Goal: Task Accomplishment & Management: Manage account settings

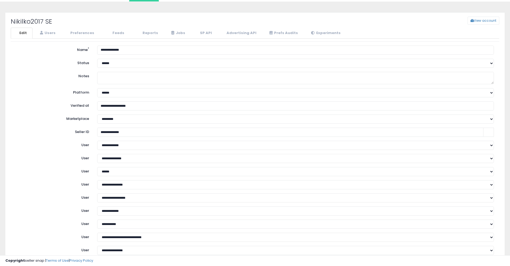
scroll to position [24, 0]
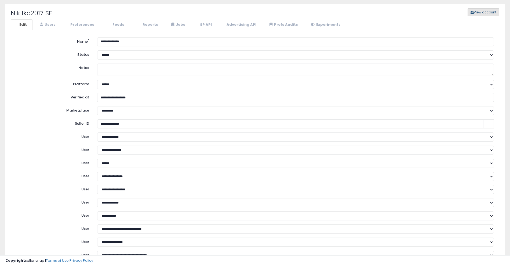
click at [483, 11] on button "View account" at bounding box center [483, 12] width 32 height 8
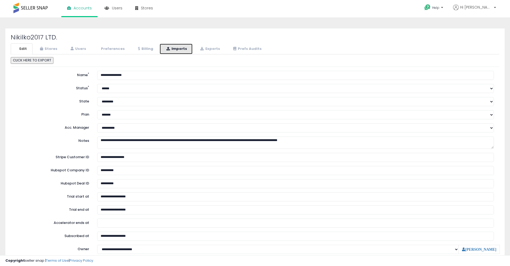
click at [162, 48] on link "Imports" at bounding box center [175, 48] width 33 height 11
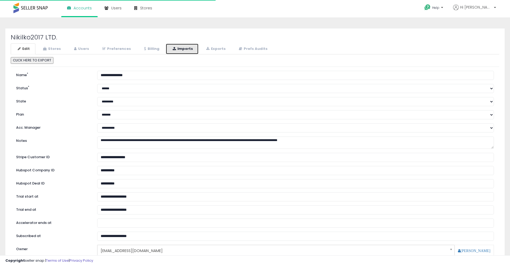
click at [169, 48] on link "Imports" at bounding box center [181, 48] width 33 height 11
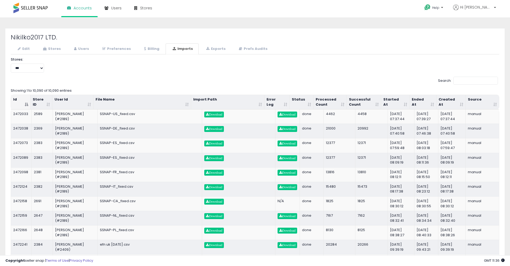
click at [391, 101] on th "Started At" at bounding box center [395, 102] width 28 height 14
click at [386, 99] on th "Started At" at bounding box center [395, 102] width 28 height 14
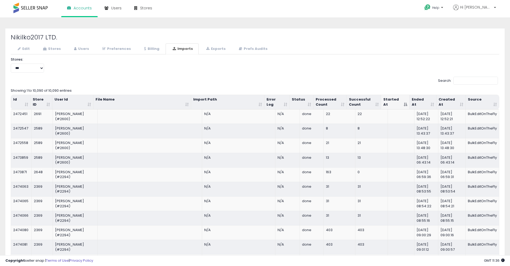
click at [392, 101] on th "Started At" at bounding box center [395, 102] width 28 height 14
drag, startPoint x: 400, startPoint y: 101, endPoint x: 419, endPoint y: 90, distance: 21.9
click at [400, 101] on th "Started At" at bounding box center [395, 102] width 28 height 14
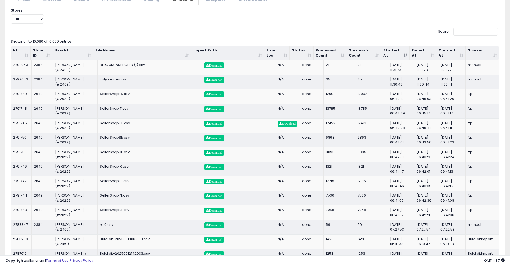
scroll to position [52, 0]
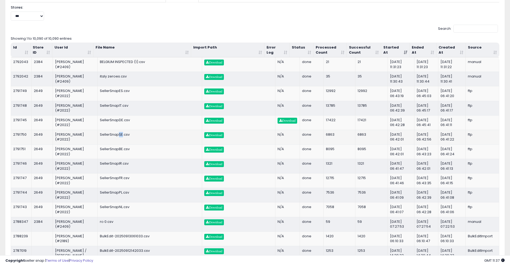
drag, startPoint x: 115, startPoint y: 135, endPoint x: 119, endPoint y: 134, distance: 3.5
click at [119, 134] on td "SellerSnapSE.csv" at bounding box center [150, 137] width 104 height 14
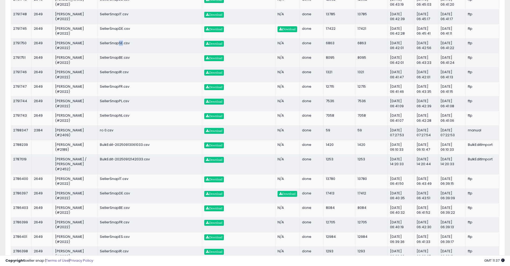
scroll to position [28, 0]
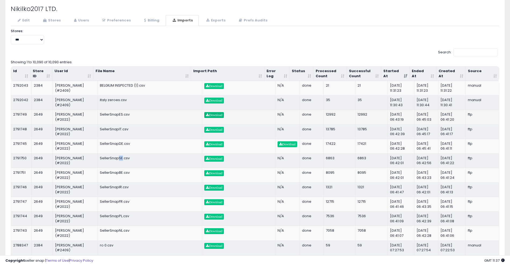
click at [206, 115] on span "Download" at bounding box center [214, 114] width 16 height 3
click at [204, 161] on link "Download" at bounding box center [214, 159] width 20 height 6
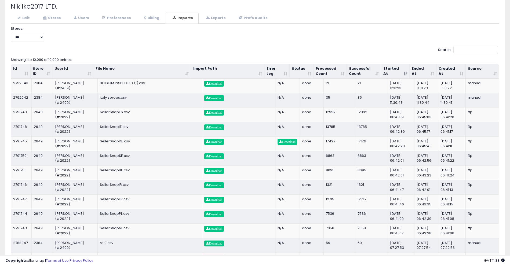
scroll to position [0, 0]
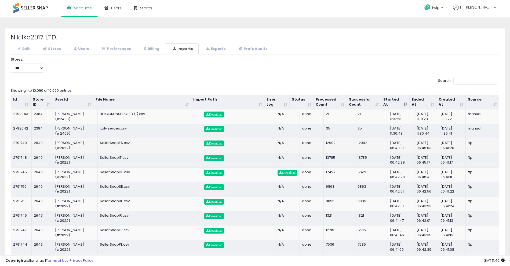
click at [144, 144] on td "SellerSnapES.csv" at bounding box center [150, 145] width 104 height 14
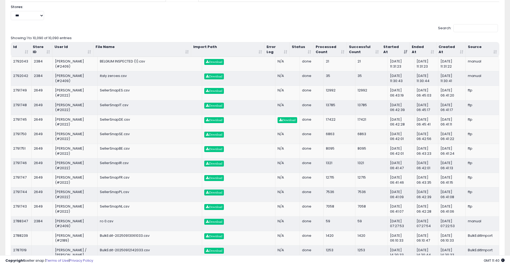
scroll to position [54, 0]
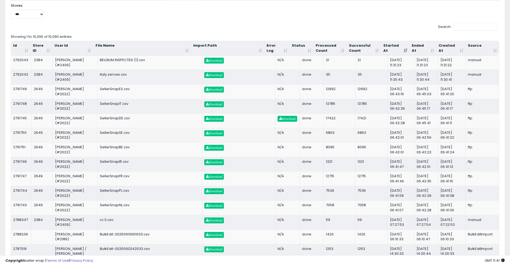
click at [102, 132] on td "SellerSnapSE.csv" at bounding box center [150, 135] width 104 height 14
click at [124, 133] on td "SellerSnapSE.csv" at bounding box center [150, 135] width 104 height 14
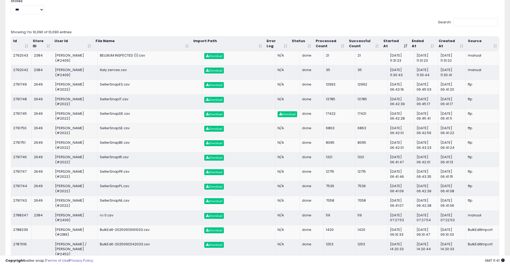
scroll to position [59, 0]
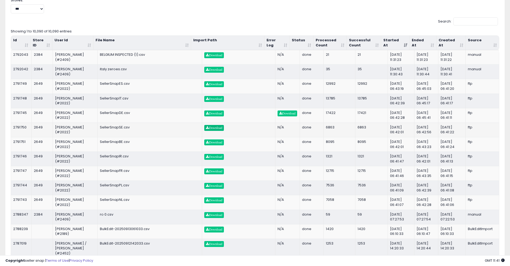
click at [204, 129] on link "Download" at bounding box center [214, 128] width 20 height 6
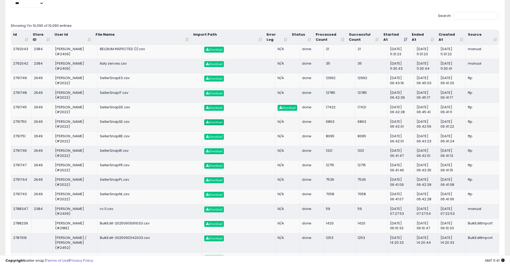
scroll to position [66, 0]
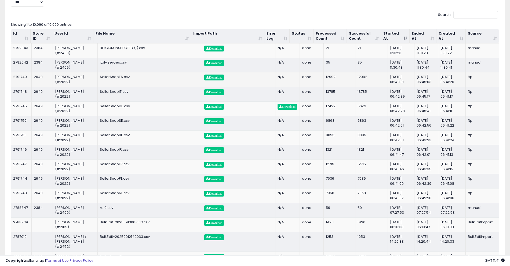
click at [34, 75] on td "2649" at bounding box center [42, 79] width 21 height 14
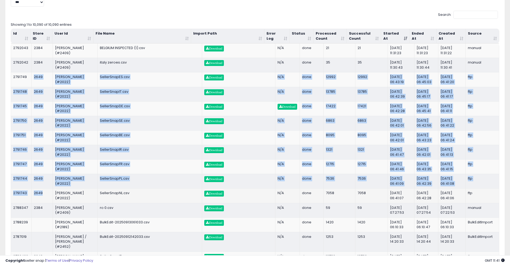
drag, startPoint x: 34, startPoint y: 75, endPoint x: 43, endPoint y: 196, distance: 121.3
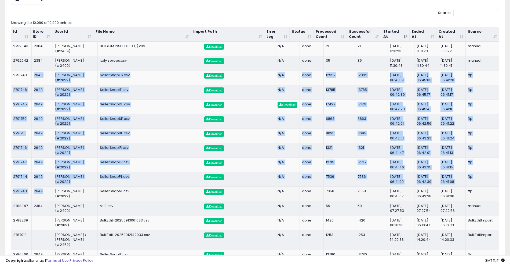
click at [40, 192] on td "2649" at bounding box center [42, 193] width 21 height 14
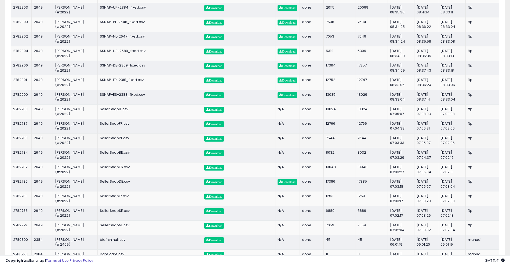
scroll to position [809, 0]
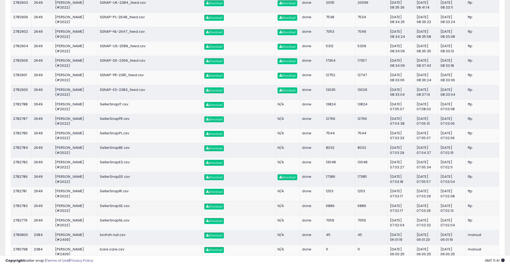
click at [114, 201] on td "SellerSnapSE.csv" at bounding box center [150, 208] width 104 height 14
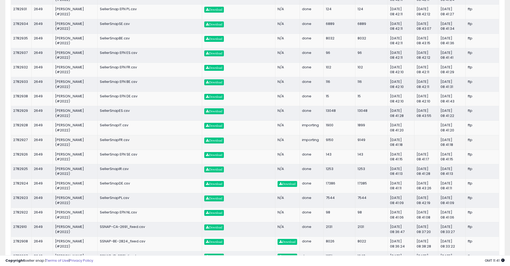
scroll to position [509, 0]
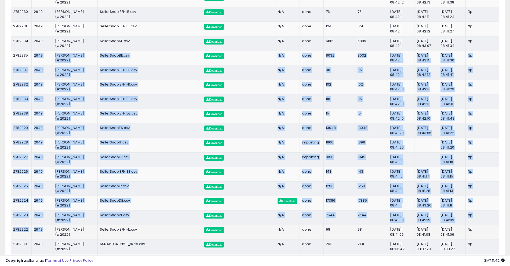
drag, startPoint x: 40, startPoint y: 37, endPoint x: 36, endPoint y: 224, distance: 186.4
click at [36, 225] on td "2649" at bounding box center [42, 232] width 21 height 14
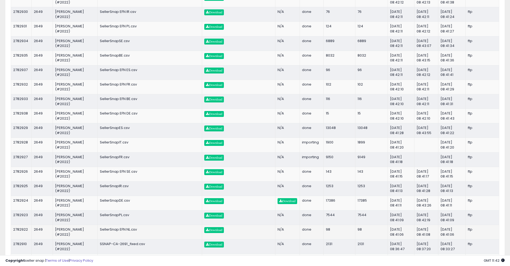
click at [466, 225] on td "ftp" at bounding box center [481, 232] width 33 height 14
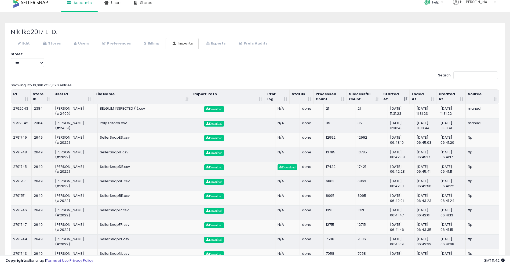
scroll to position [62, 0]
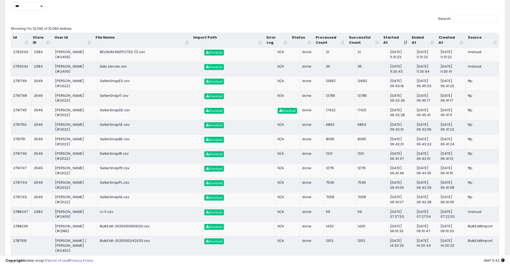
drag, startPoint x: 451, startPoint y: 197, endPoint x: 443, endPoint y: 91, distance: 107.0
click at [447, 104] on td "[DATE] 06:41:17" at bounding box center [451, 98] width 27 height 14
